Goal: Communication & Community: Answer question/provide support

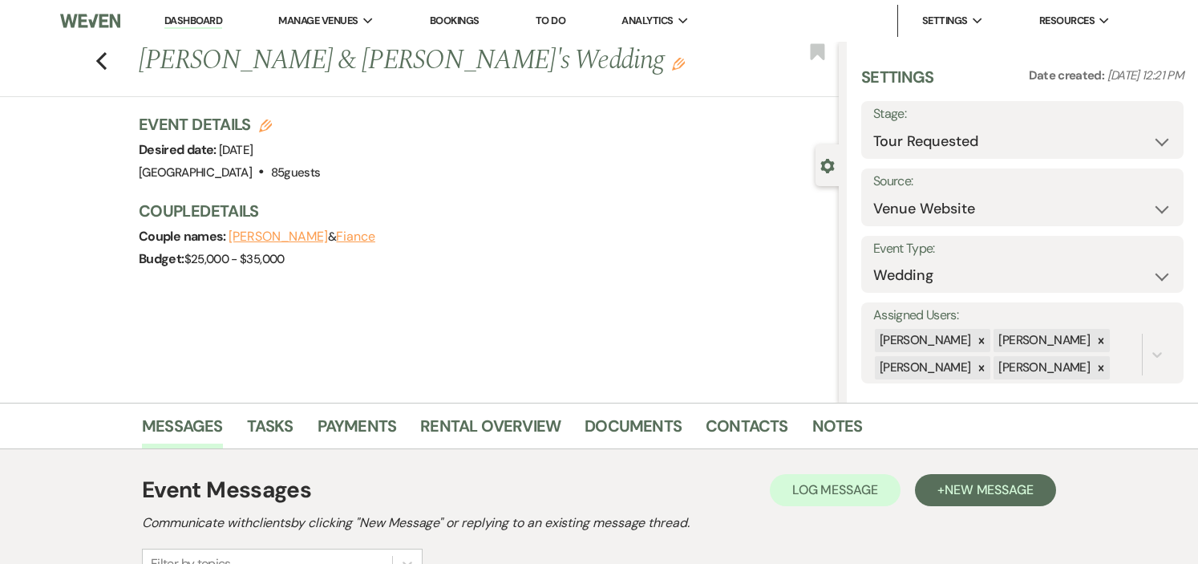
select select "2"
select select "5"
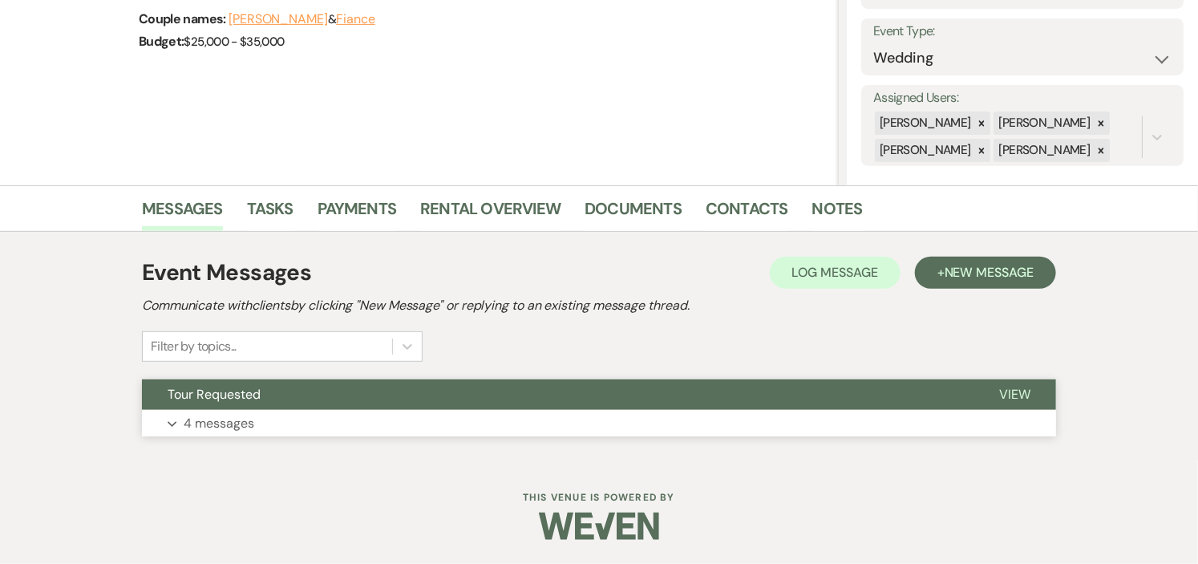
click at [474, 382] on button "Tour Requested" at bounding box center [558, 394] width 832 height 30
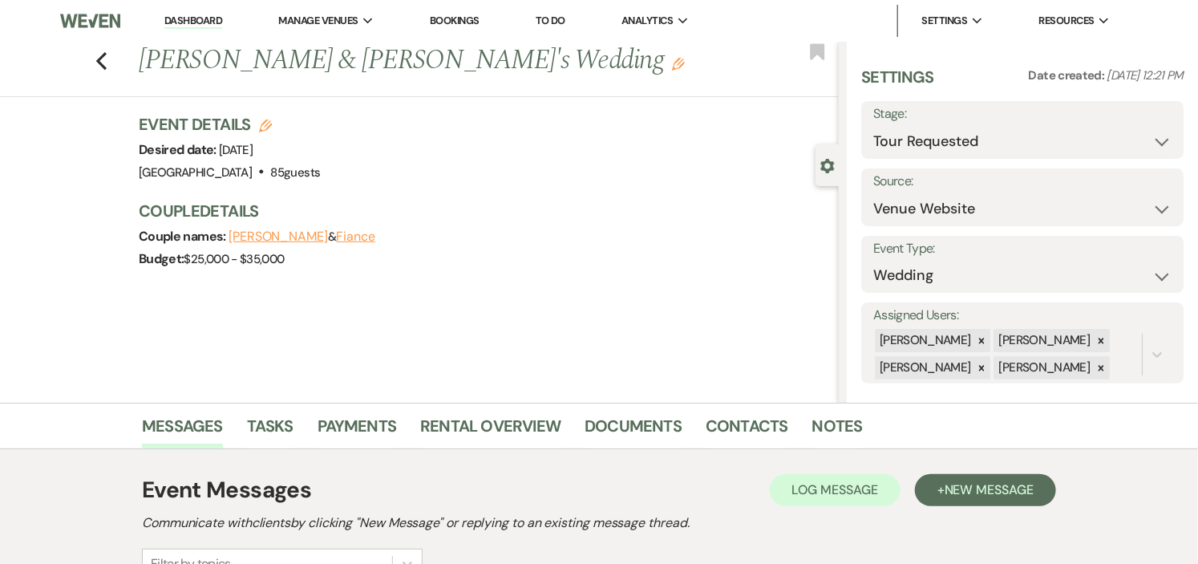
click at [165, 19] on link "Dashboard" at bounding box center [193, 21] width 58 height 15
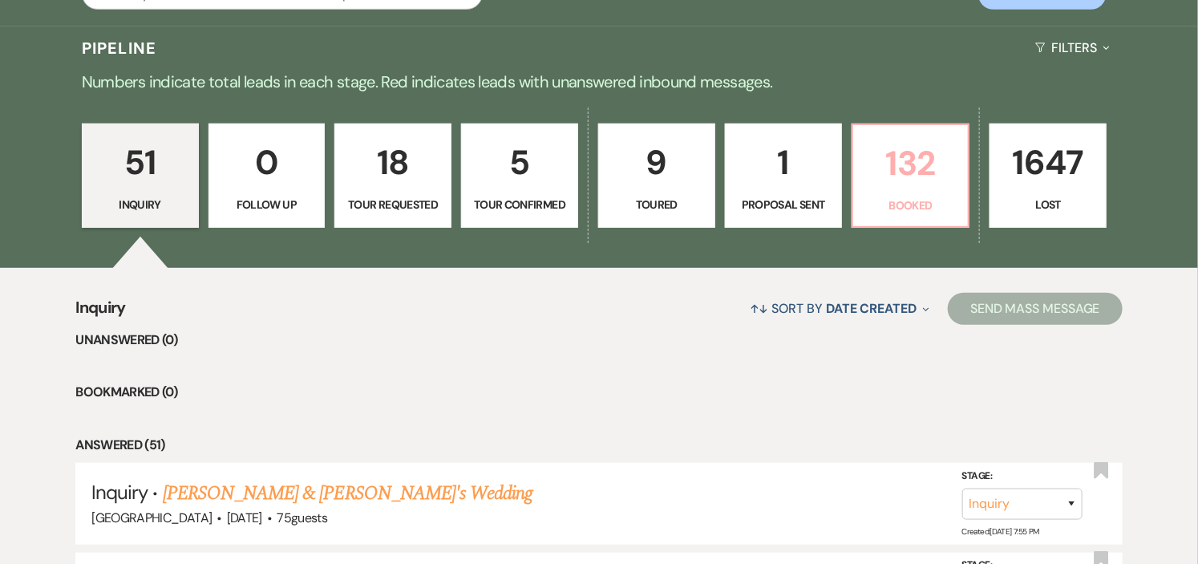
click at [914, 197] on p "Booked" at bounding box center [911, 206] width 96 height 18
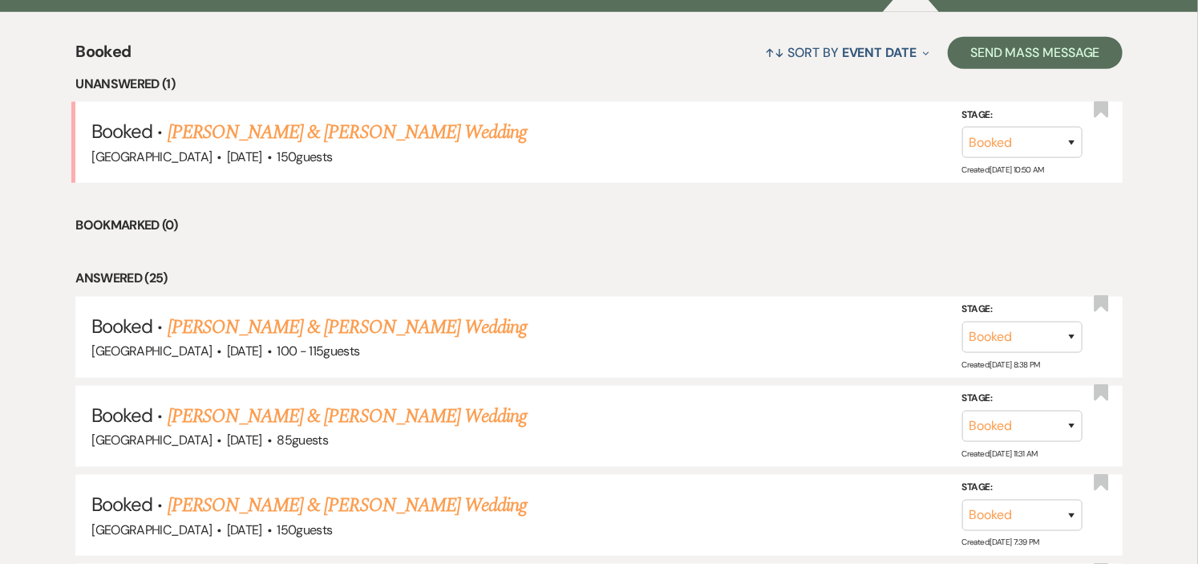
scroll to position [623, 0]
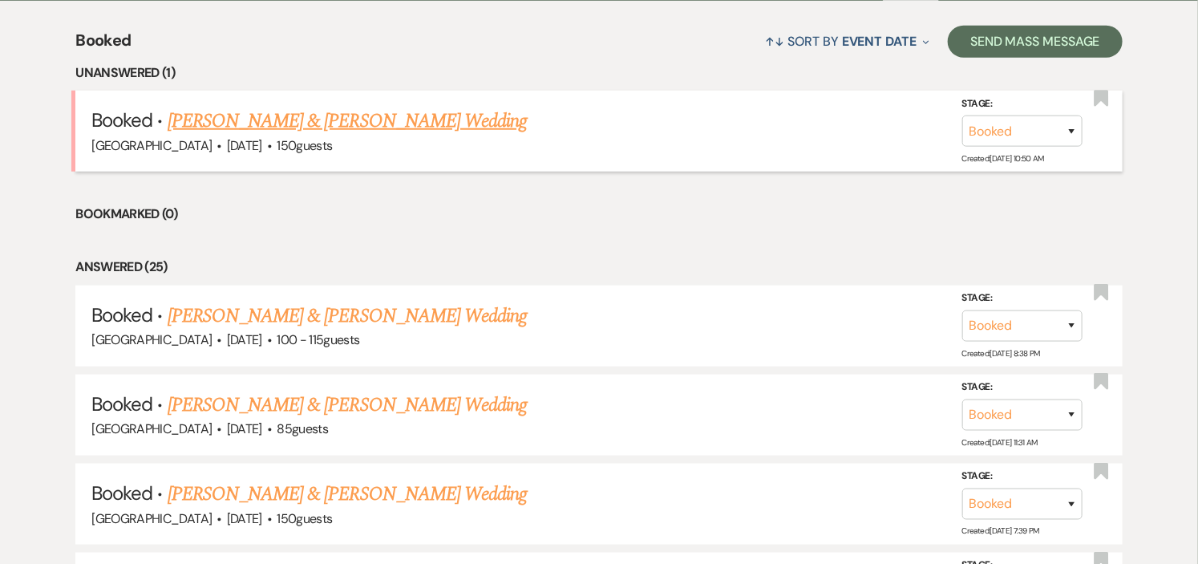
click at [253, 126] on link "[PERSON_NAME] & [PERSON_NAME] Wedding" at bounding box center [347, 121] width 359 height 29
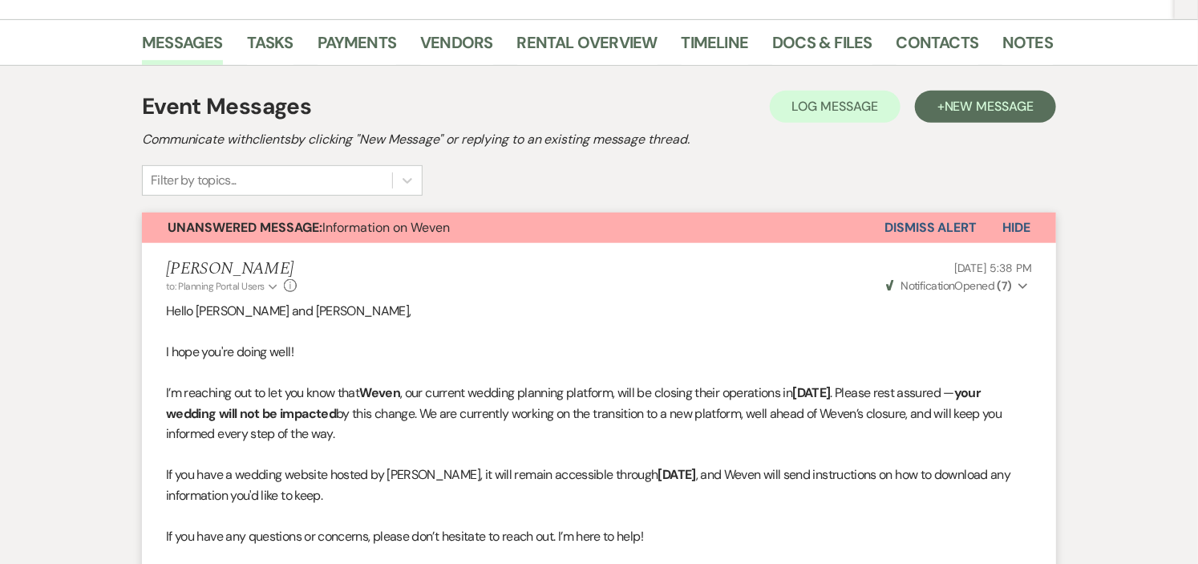
scroll to position [178, 0]
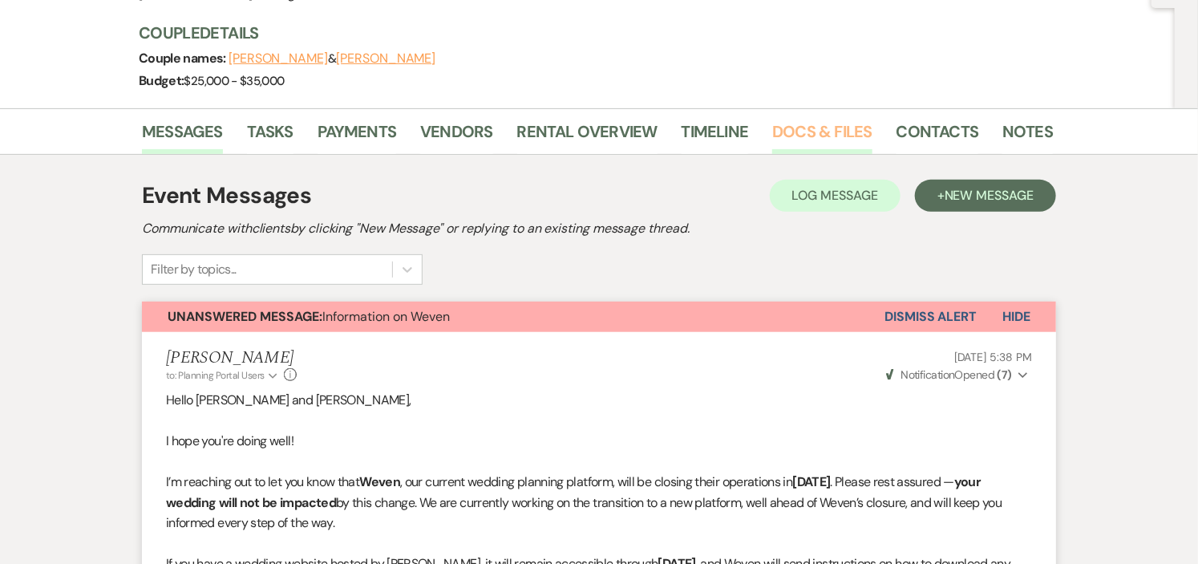
click at [792, 122] on link "Docs & Files" at bounding box center [821, 136] width 99 height 35
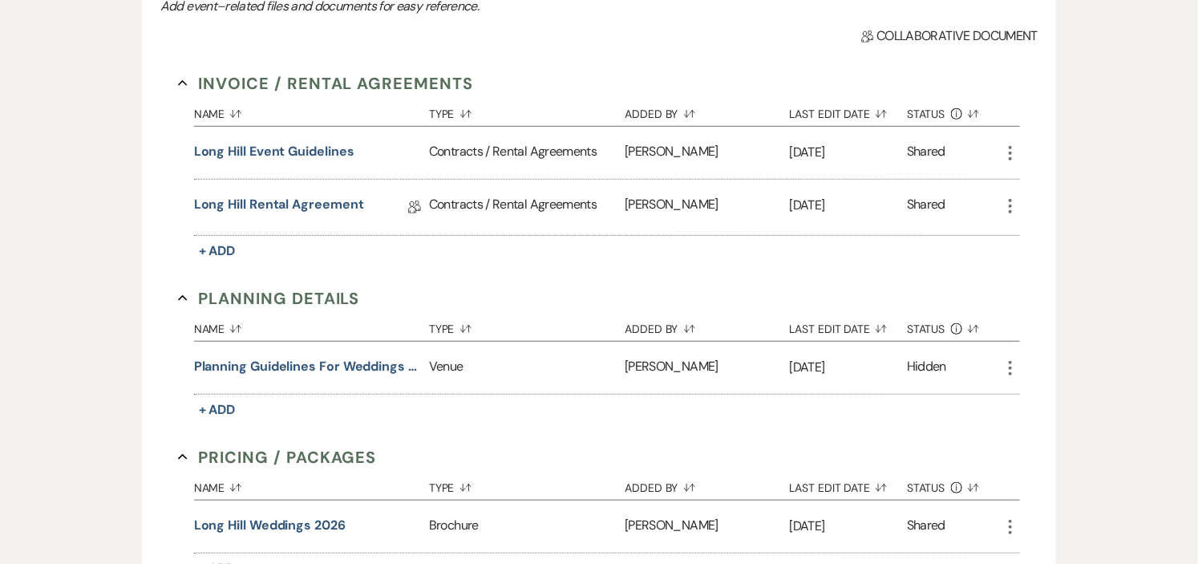
scroll to position [64, 0]
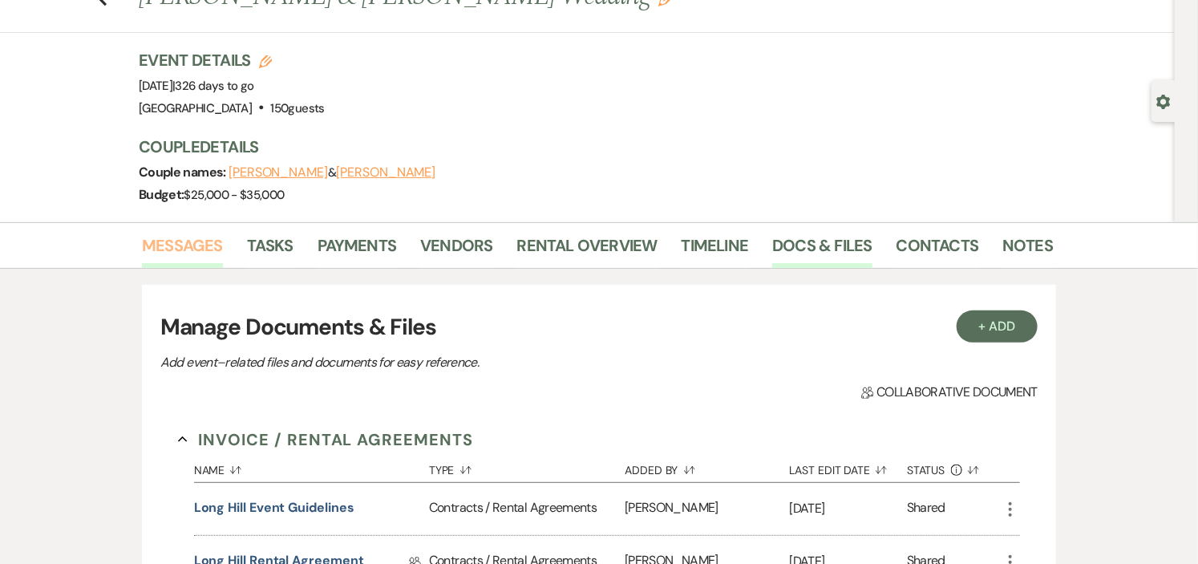
click at [186, 245] on link "Messages" at bounding box center [182, 250] width 81 height 35
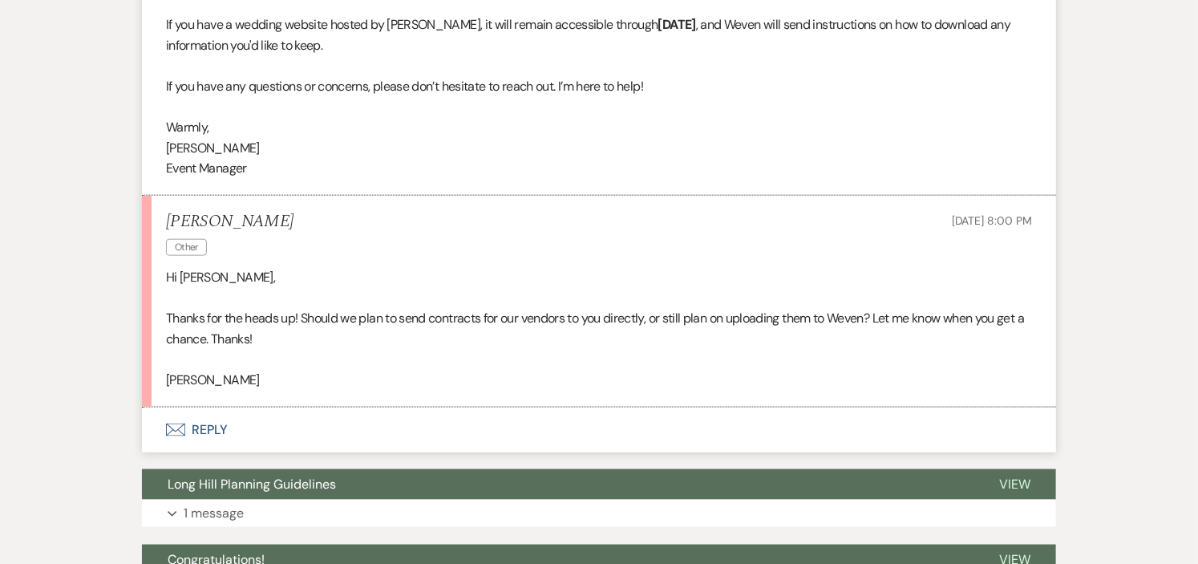
scroll to position [866, 0]
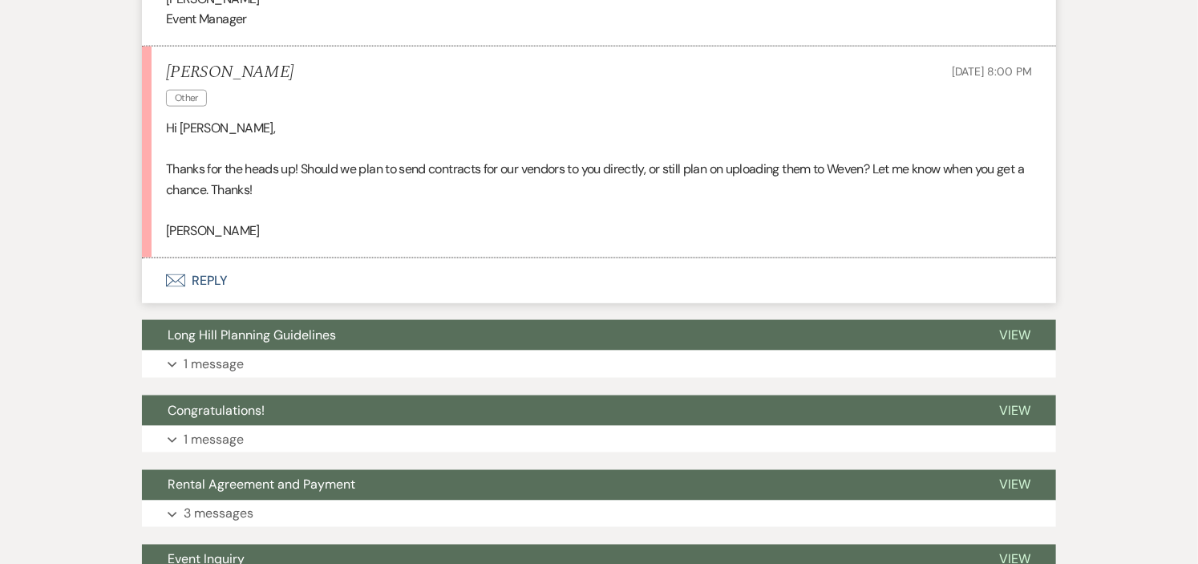
click at [177, 234] on p "[PERSON_NAME]" at bounding box center [599, 231] width 866 height 21
click at [198, 282] on button "Envelope Reply" at bounding box center [599, 280] width 914 height 45
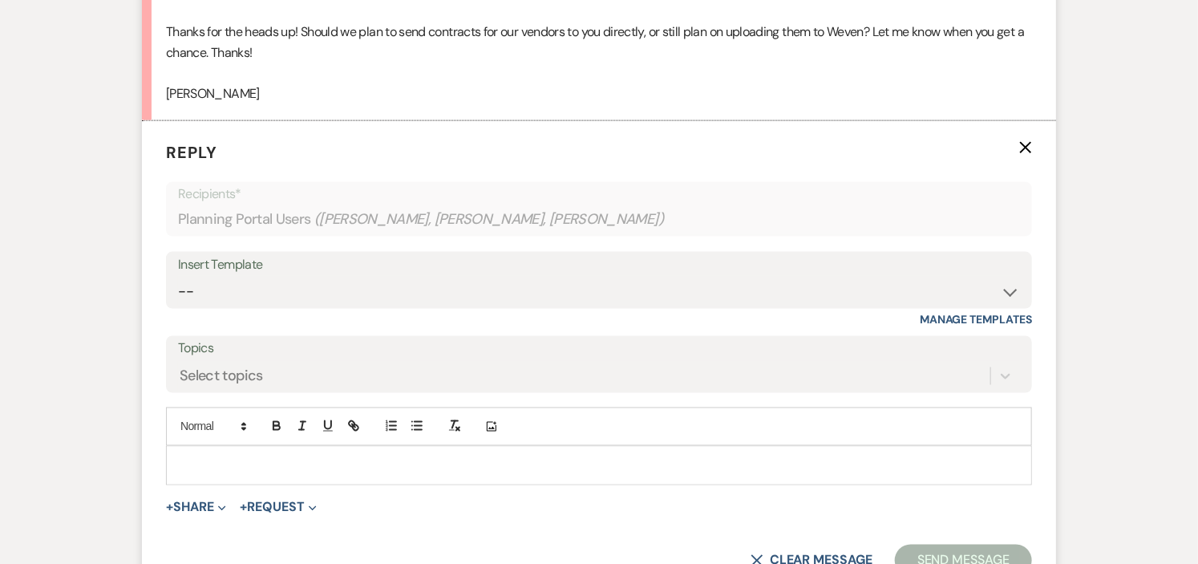
scroll to position [1008, 0]
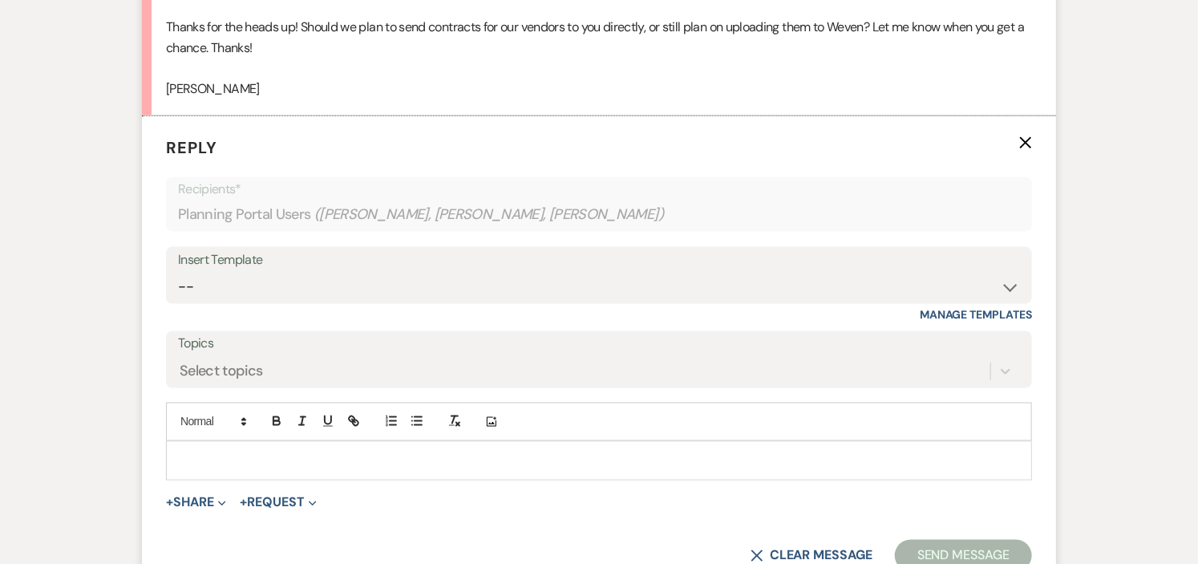
click at [330, 469] on p at bounding box center [599, 461] width 841 height 18
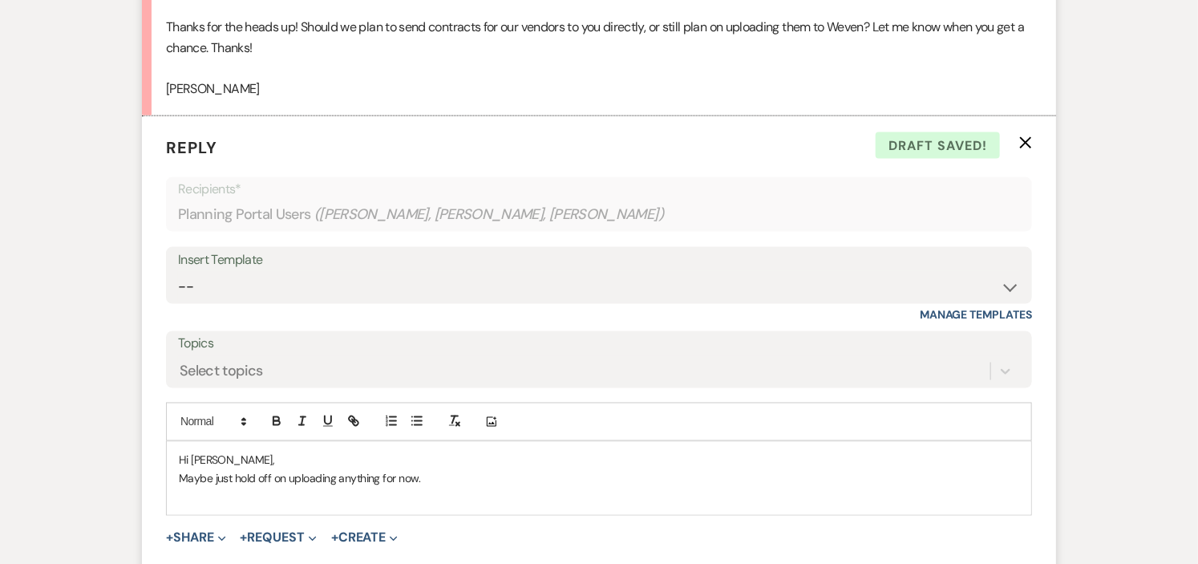
click at [440, 475] on p "Maybe just hold off on uploading anything for now." at bounding box center [599, 479] width 841 height 18
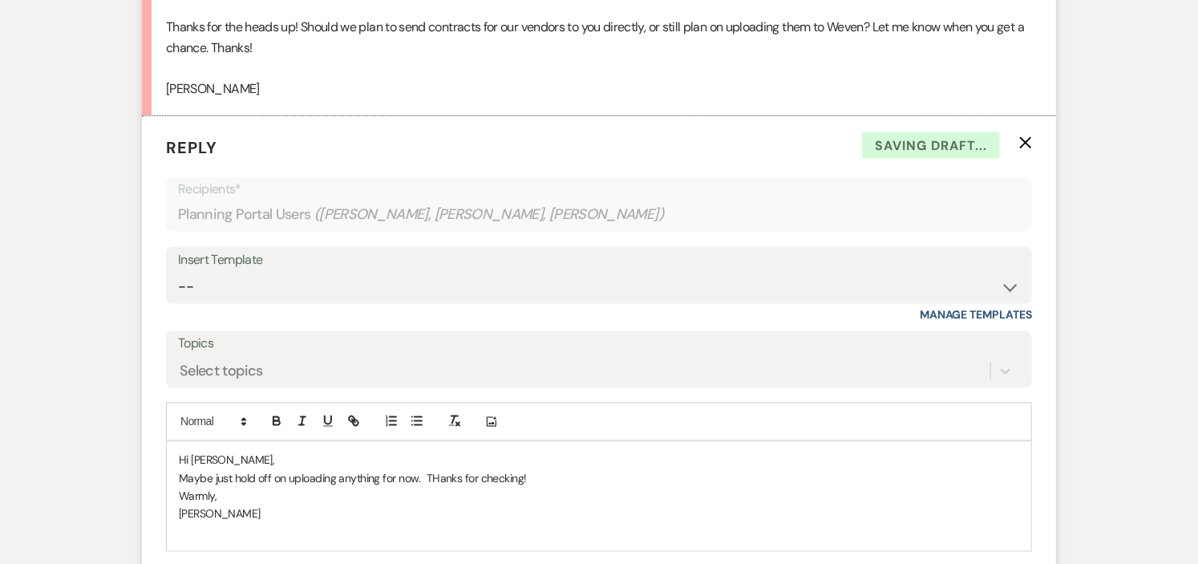
click at [436, 470] on p "Maybe just hold off on uploading anything for now. THanks for checking!" at bounding box center [599, 479] width 841 height 18
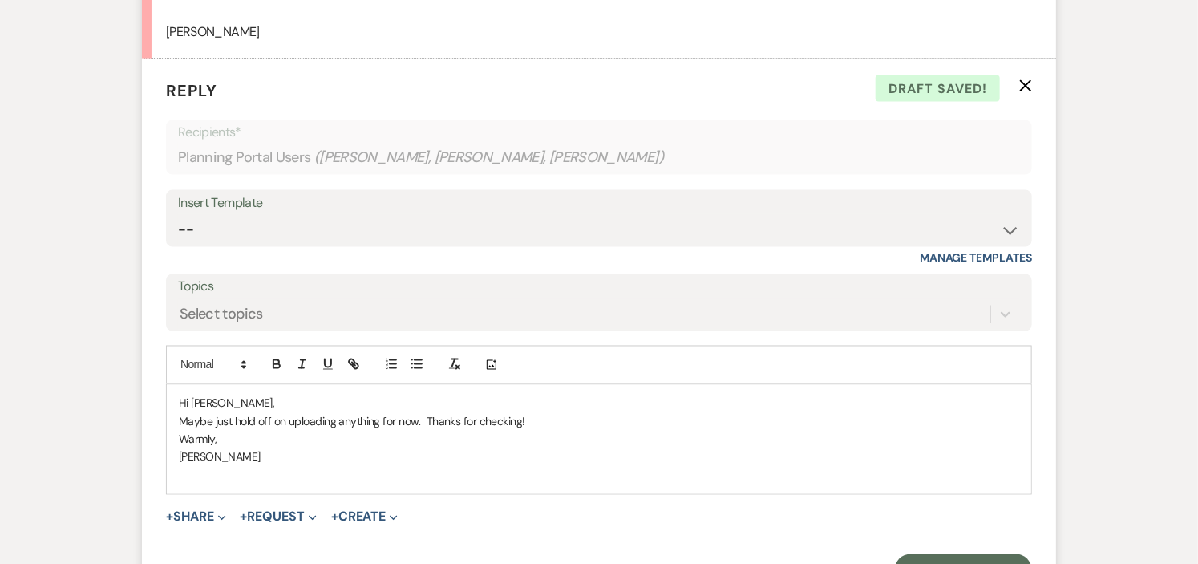
scroll to position [1097, 0]
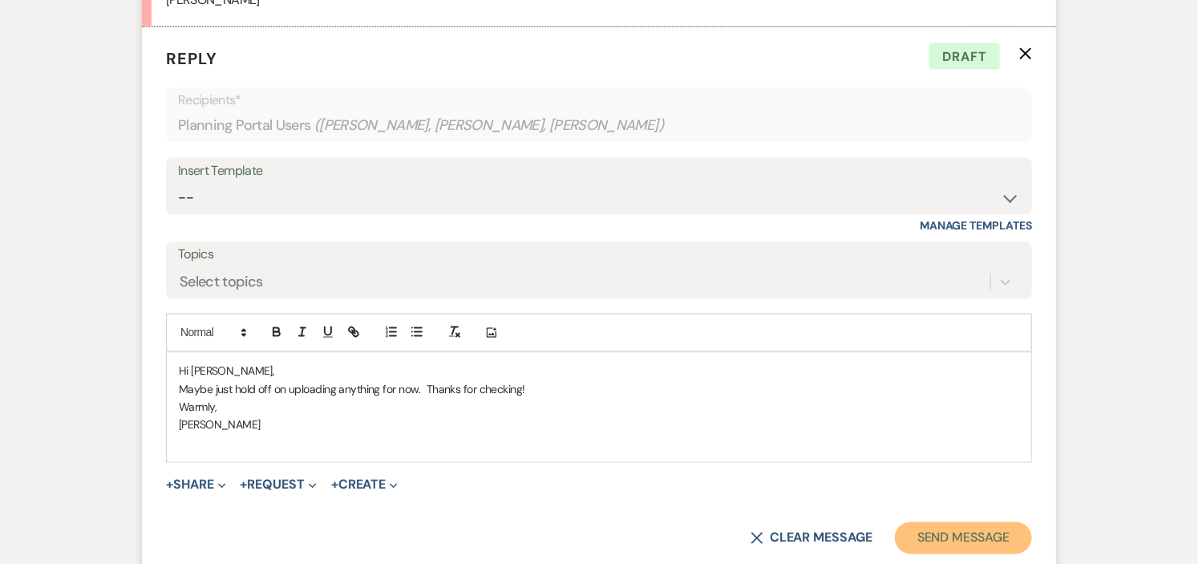
click at [973, 528] on button "Send Message" at bounding box center [963, 538] width 137 height 32
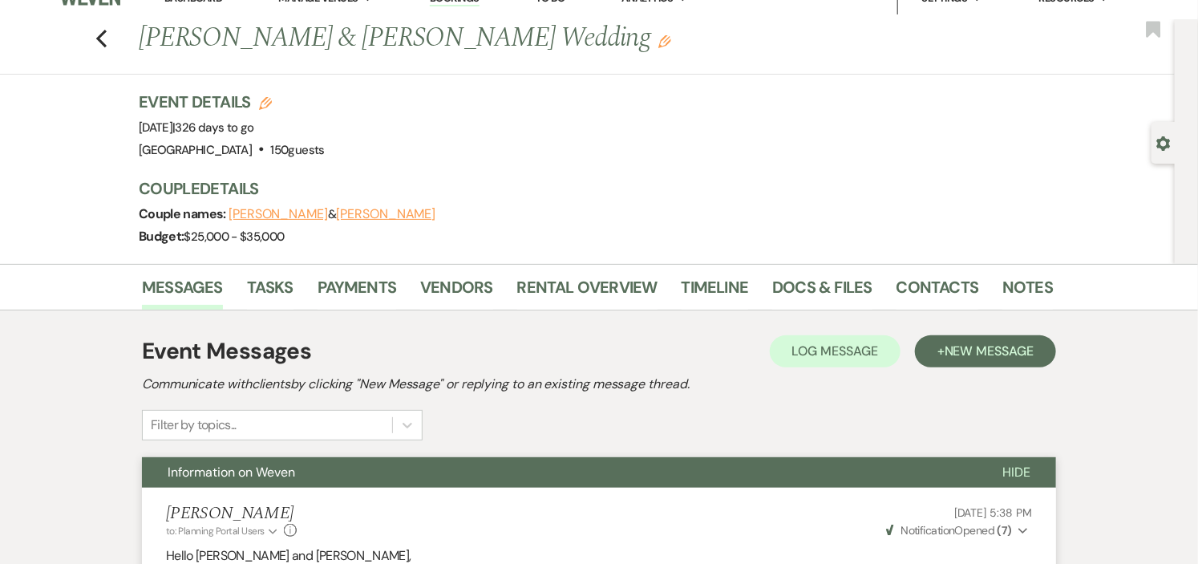
scroll to position [0, 0]
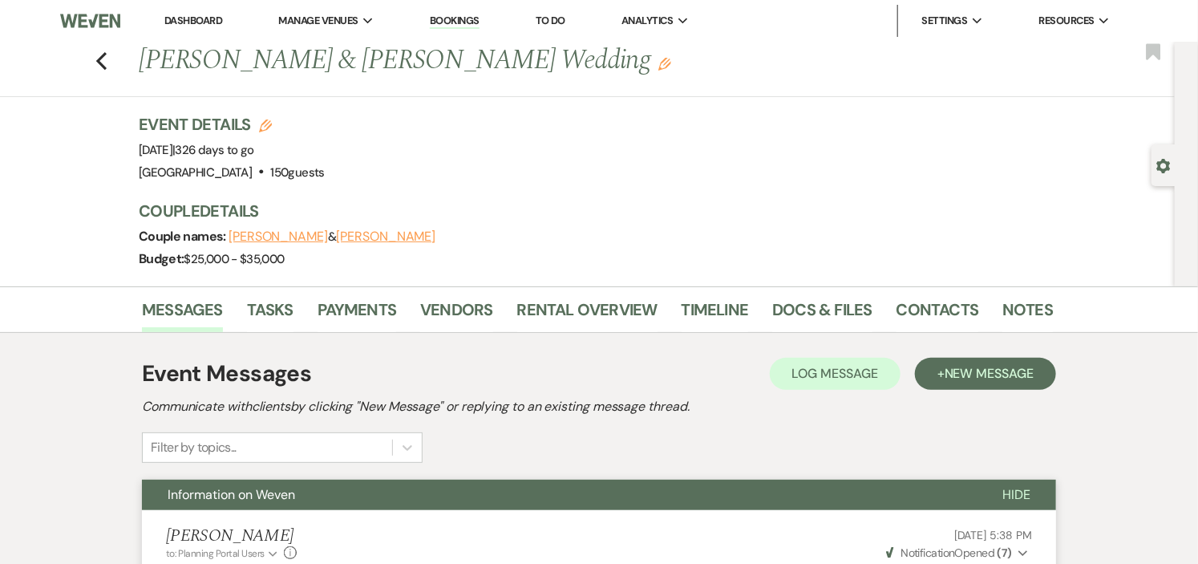
click at [174, 14] on link "Dashboard" at bounding box center [193, 21] width 58 height 14
